Goal: Find specific page/section: Find specific page/section

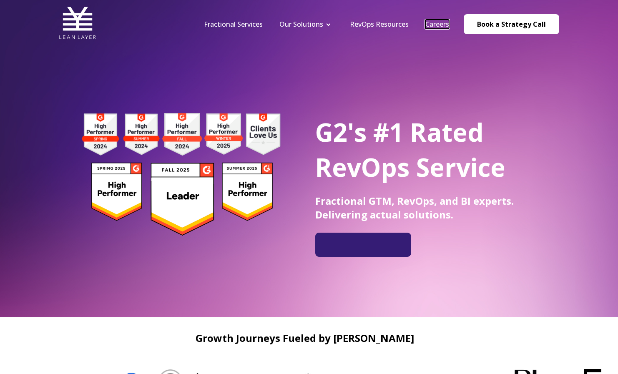
click at [441, 23] on link "Careers" at bounding box center [437, 24] width 24 height 9
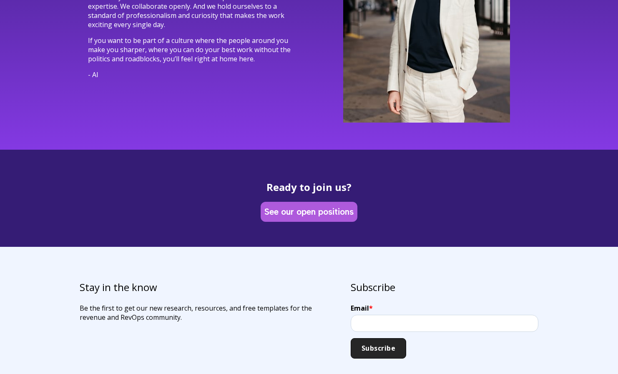
scroll to position [2402, 0]
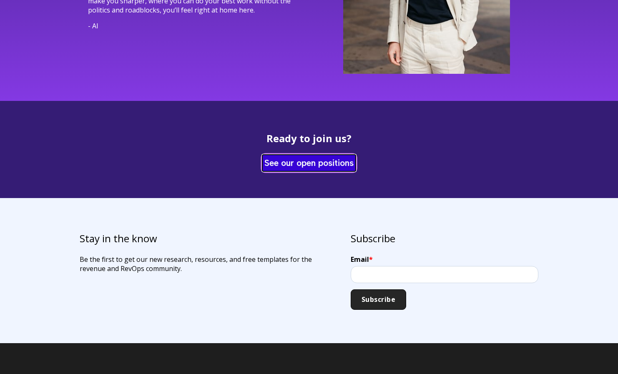
click at [288, 155] on link "See our open positions" at bounding box center [308, 163] width 93 height 16
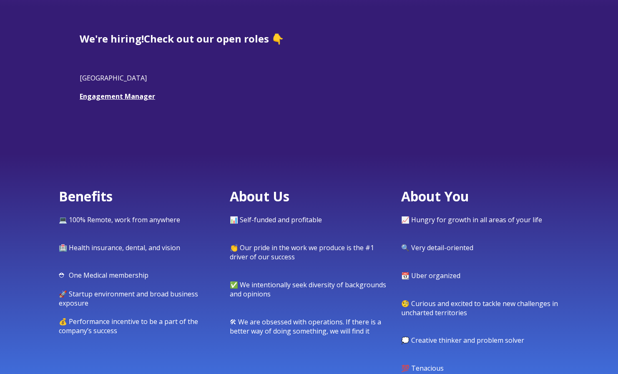
scroll to position [237, 0]
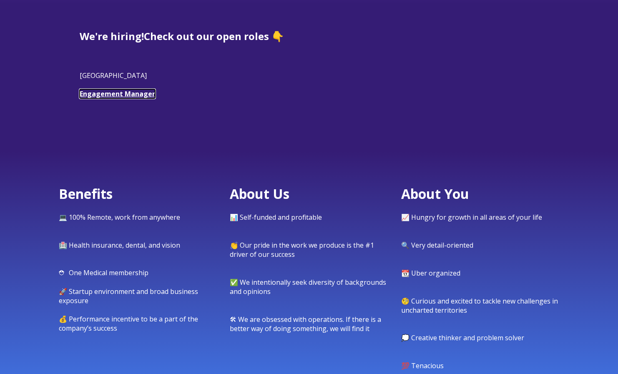
click at [124, 93] on link "Engagement Manager" at bounding box center [117, 93] width 75 height 9
